Goal: Transaction & Acquisition: Purchase product/service

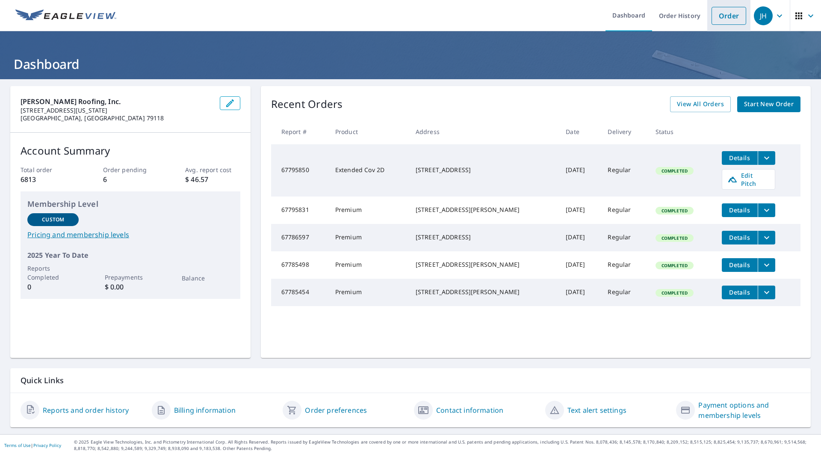
click at [720, 18] on link "Order" at bounding box center [729, 16] width 35 height 18
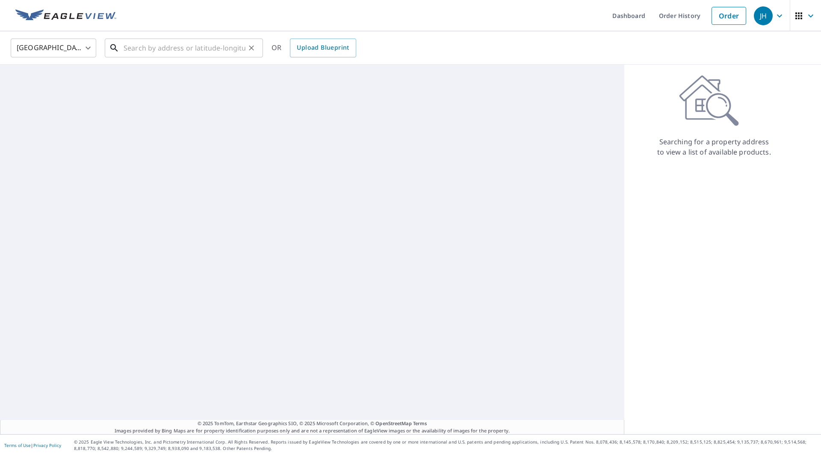
click at [180, 43] on input "text" at bounding box center [185, 48] width 122 height 24
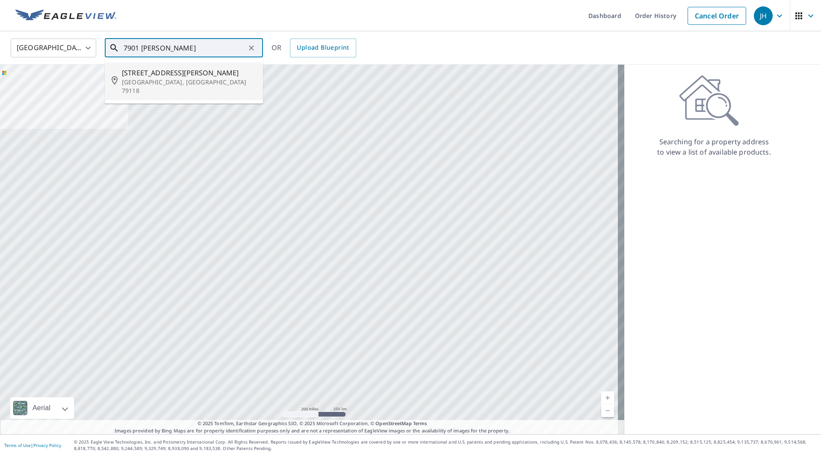
click at [207, 68] on span "[STREET_ADDRESS][PERSON_NAME]" at bounding box center [189, 73] width 134 height 10
type input "[STREET_ADDRESS][PERSON_NAME]"
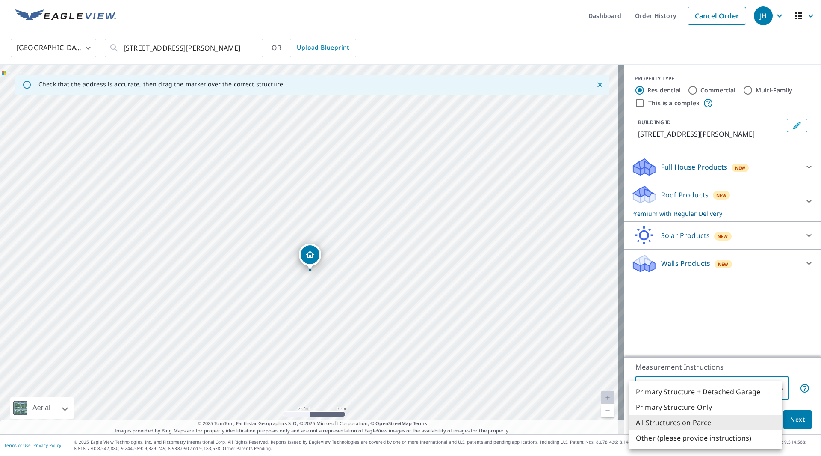
click at [714, 391] on body "JH JH Dashboard Order History Cancel Order JH [GEOGRAPHIC_DATA] [GEOGRAPHIC_DAT…" at bounding box center [410, 228] width 821 height 456
click at [715, 390] on li "Primary Structure + Detached Garage" at bounding box center [705, 391] width 153 height 15
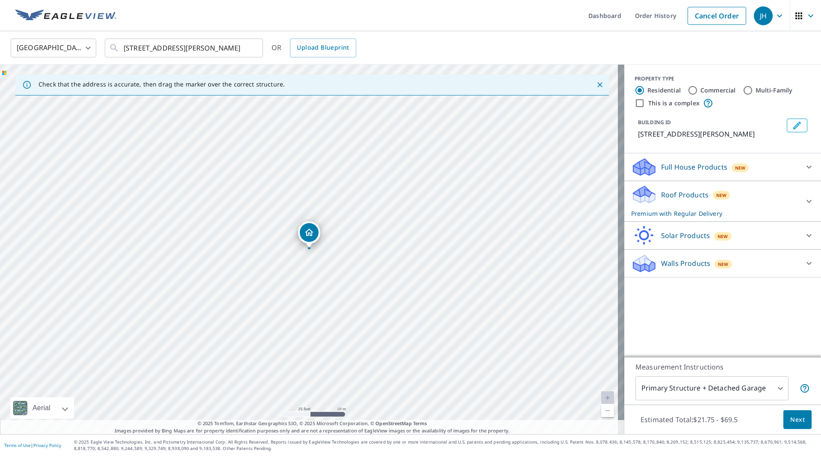
click at [673, 312] on div "PROPERTY TYPE Residential Commercial Multi-Family This is a complex BUILDING ID…" at bounding box center [723, 211] width 197 height 292
click at [694, 387] on body "JH JH Dashboard Order History Cancel Order JH [GEOGRAPHIC_DATA] [GEOGRAPHIC_DAT…" at bounding box center [410, 228] width 821 height 456
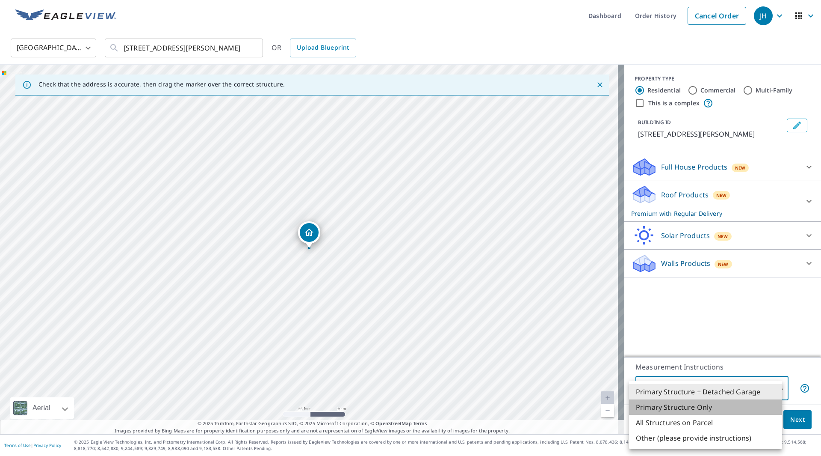
click at [695, 407] on li "Primary Structure Only" at bounding box center [705, 406] width 153 height 15
type input "2"
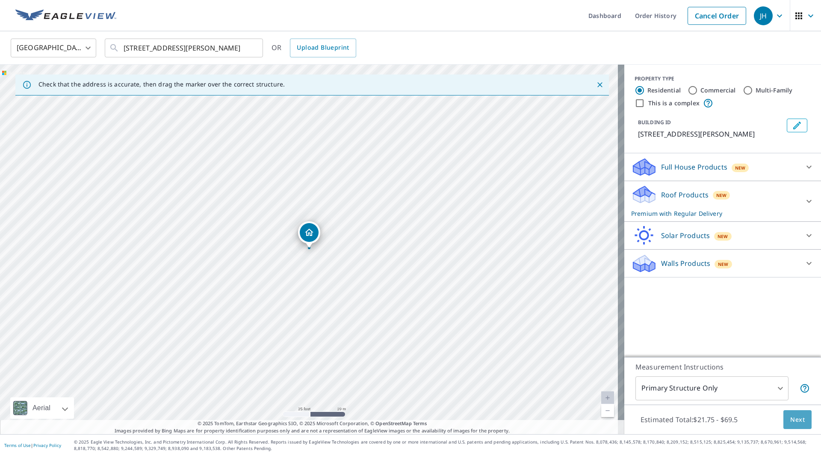
click at [791, 422] on span "Next" at bounding box center [798, 419] width 15 height 11
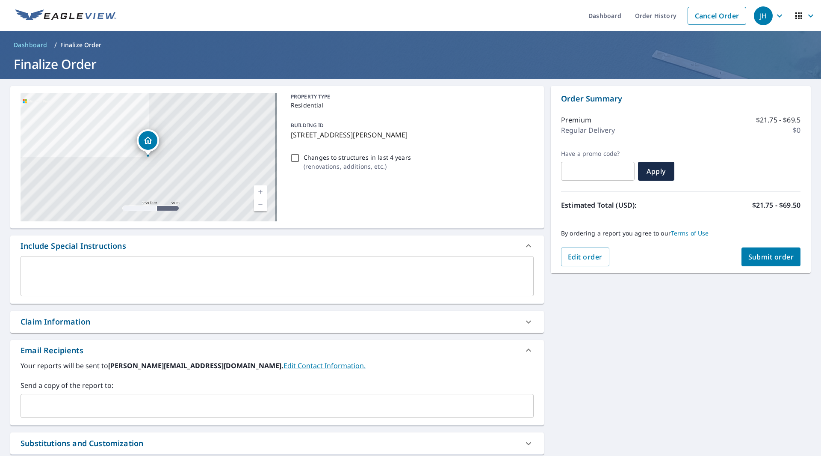
click at [114, 399] on input "text" at bounding box center [270, 405] width 493 height 16
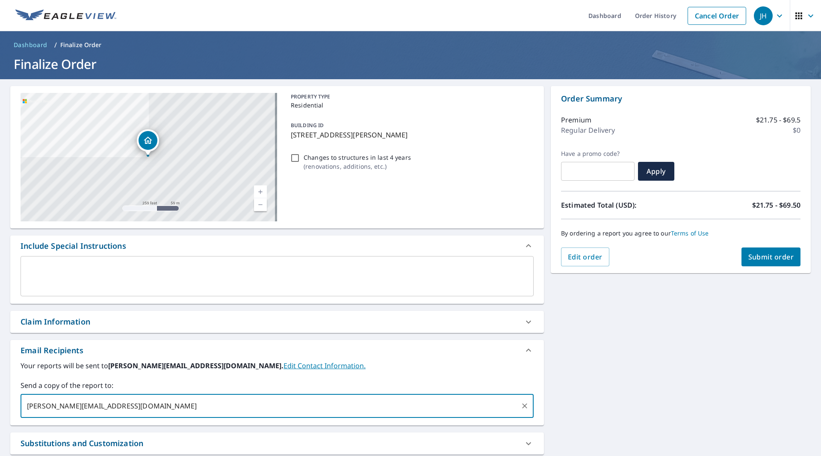
type input "[PERSON_NAME][EMAIL_ADDRESS][DOMAIN_NAME]"
checkbox input "true"
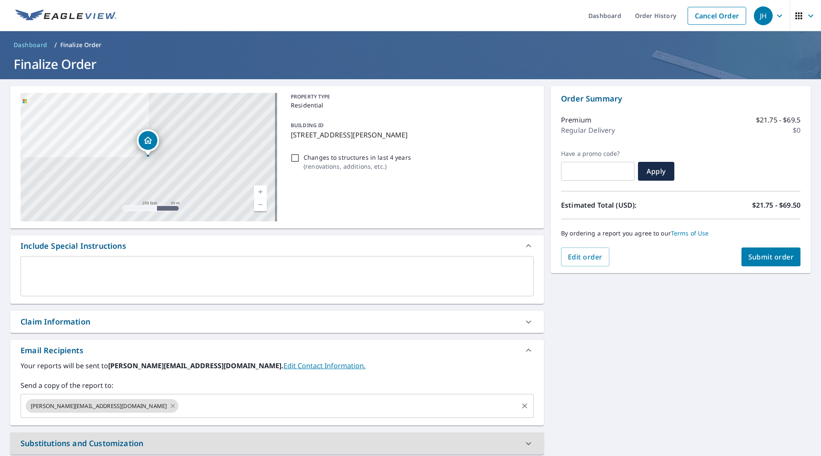
click at [254, 397] on div "[PERSON_NAME][EMAIL_ADDRESS][DOMAIN_NAME] ​" at bounding box center [277, 406] width 513 height 24
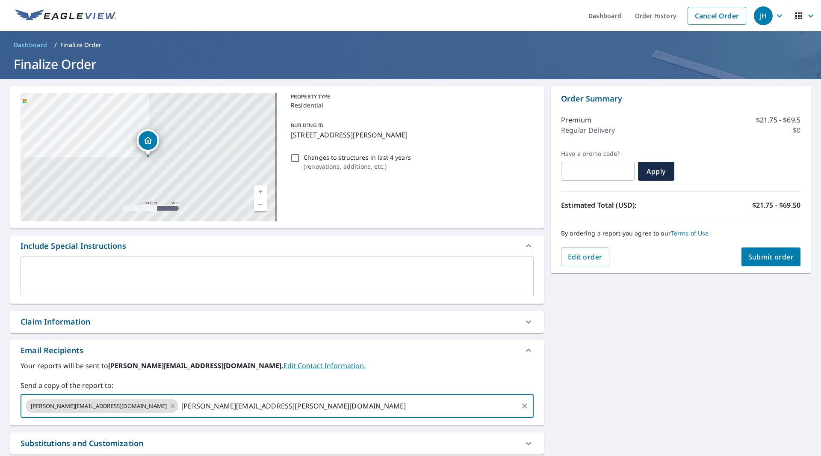
type input "[PERSON_NAME][EMAIL_ADDRESS][PERSON_NAME][DOMAIN_NAME]"
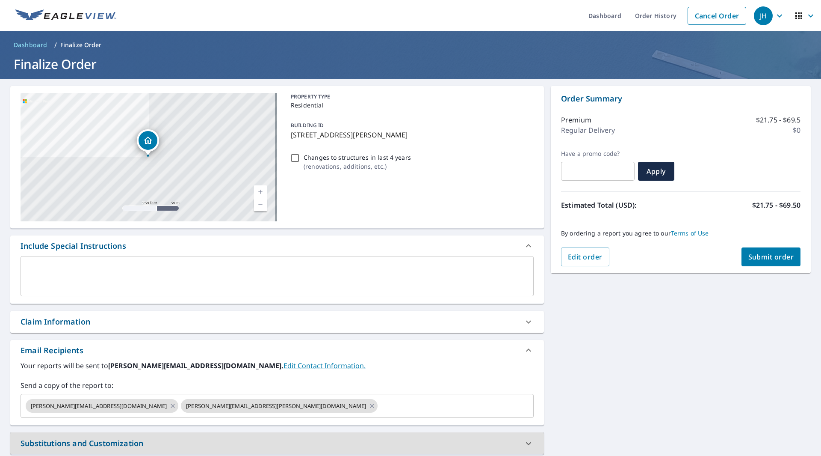
click at [394, 342] on div "Email Recipients" at bounding box center [277, 350] width 534 height 21
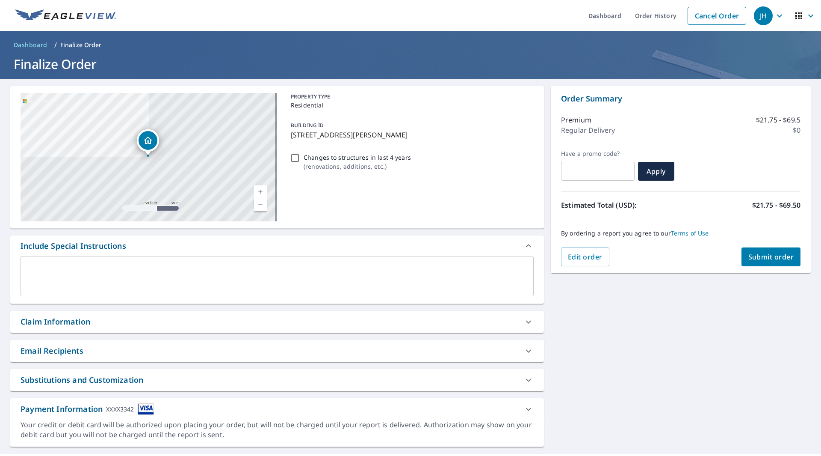
click at [426, 343] on div "Email Recipients" at bounding box center [277, 351] width 534 height 22
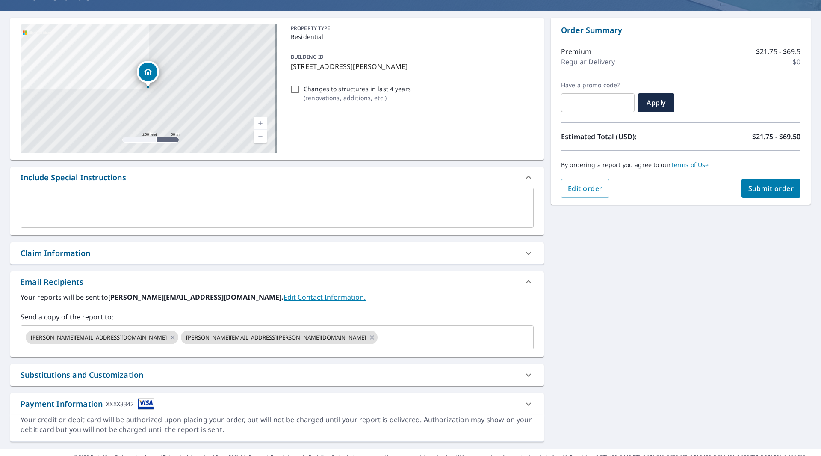
scroll to position [83, 0]
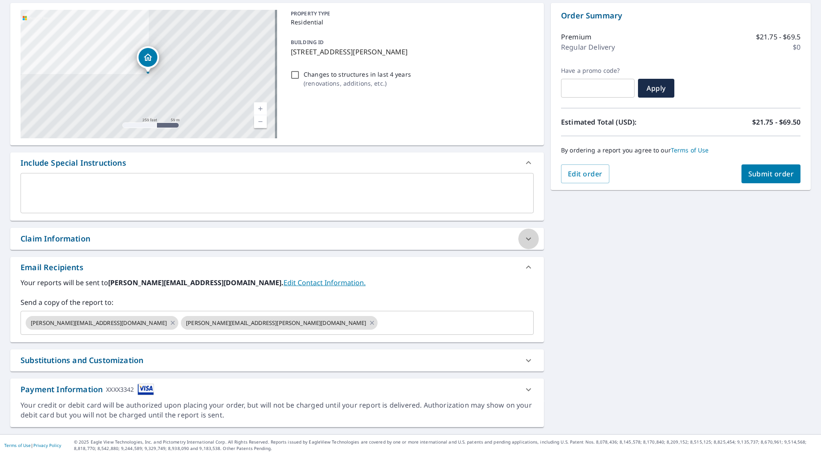
click at [524, 242] on icon at bounding box center [529, 239] width 10 height 10
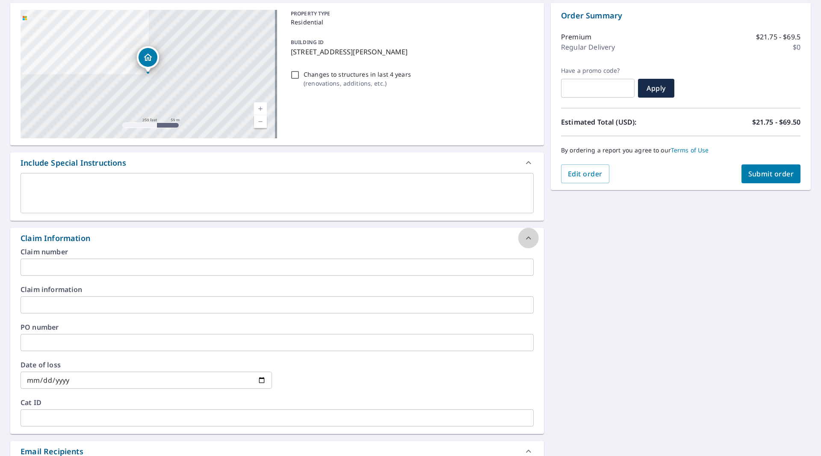
click at [524, 242] on icon at bounding box center [529, 238] width 10 height 10
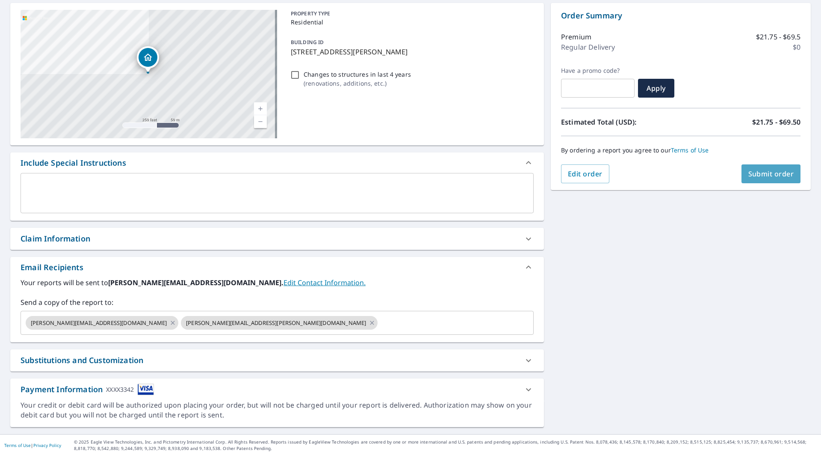
click at [767, 178] on button "Submit order" at bounding box center [771, 173] width 59 height 19
checkbox input "true"
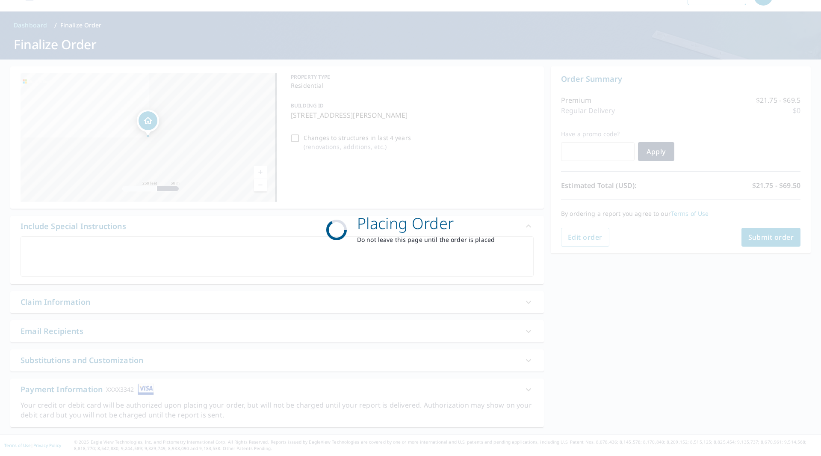
scroll to position [20, 0]
